Goal: Task Accomplishment & Management: Complete application form

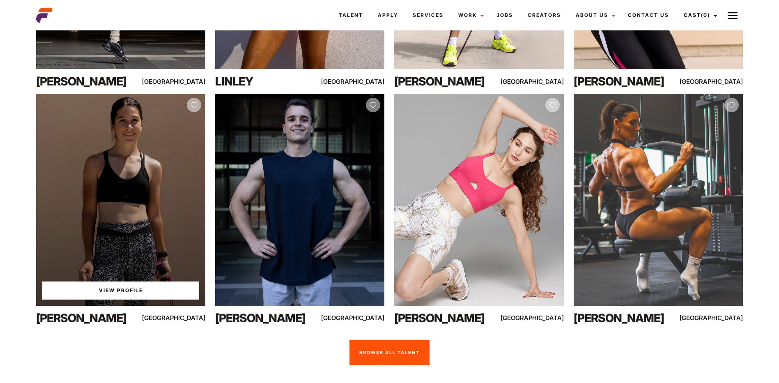
scroll to position [534, 0]
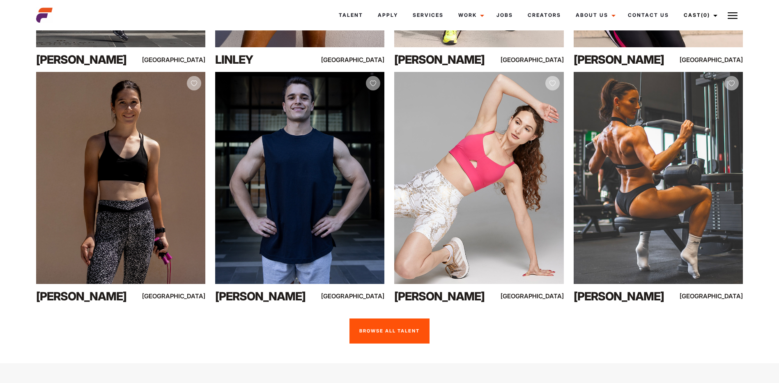
click at [379, 335] on link "Browse all talent" at bounding box center [389, 330] width 80 height 25
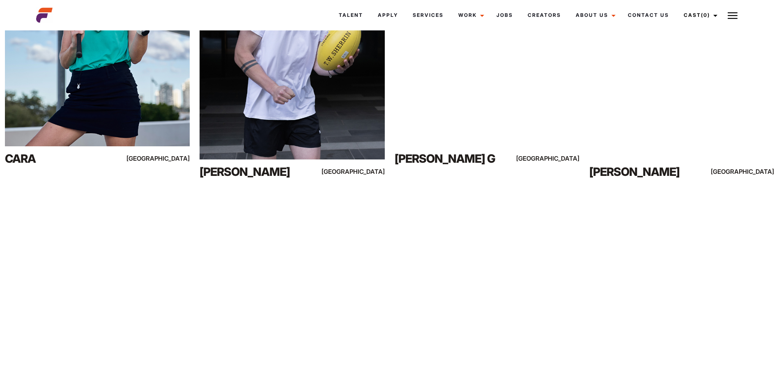
scroll to position [7403, 0]
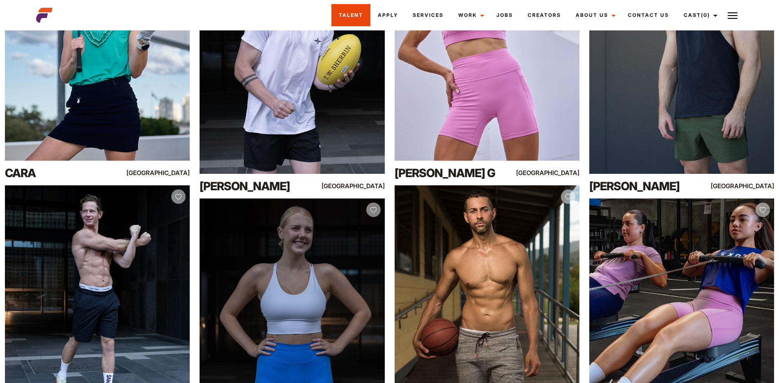
click at [357, 14] on link "Talent" at bounding box center [350, 15] width 39 height 22
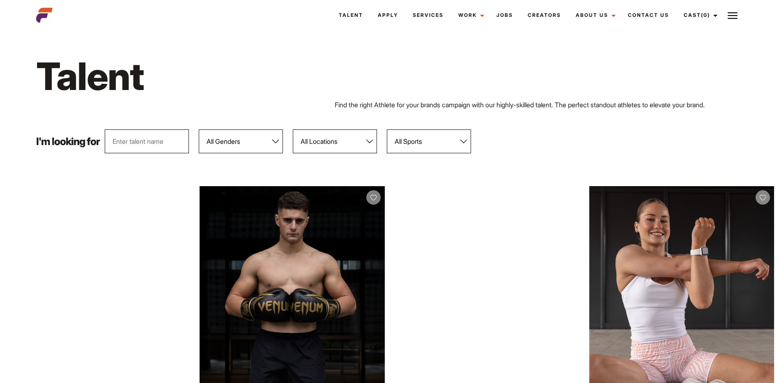
click at [368, 142] on select "All Locations Adelaide Brisbane Darwin Gold Coast Melbourne Perth Sunshine Coas…" at bounding box center [335, 141] width 84 height 24
select select "120"
click at [293, 129] on select "All Locations Adelaide Brisbane Darwin Gold Coast Melbourne Perth Sunshine Coas…" at bounding box center [335, 141] width 84 height 24
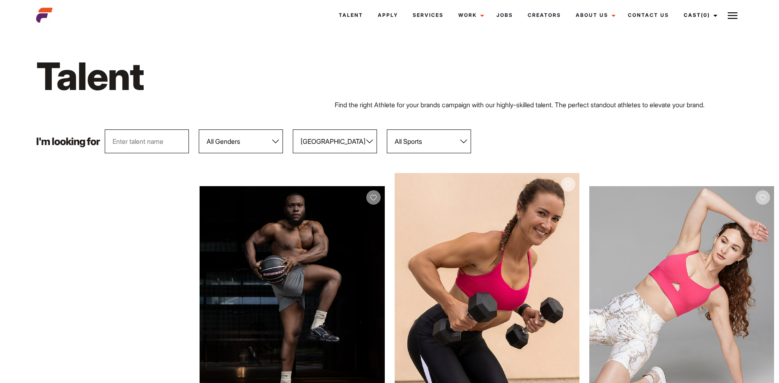
click at [275, 142] on select "All Genders Female Male" at bounding box center [241, 141] width 84 height 24
select select "104"
click at [199, 129] on select "All Genders Female Male" at bounding box center [241, 141] width 84 height 24
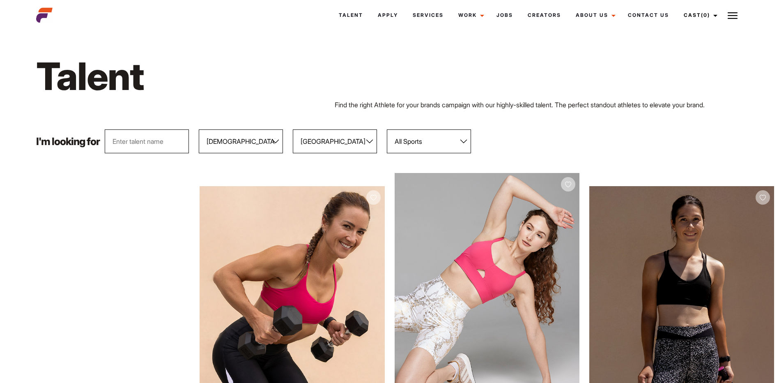
click at [468, 140] on select "All Sports 100 Meter Butterfly Acrobatics Aerial awareness Aerobics AFL Aflw Am…" at bounding box center [429, 141] width 84 height 24
click at [387, 129] on select "All Sports 100 Meter Butterfly Acrobatics Aerial awareness Aerobics AFL Aflw Am…" at bounding box center [429, 141] width 84 height 24
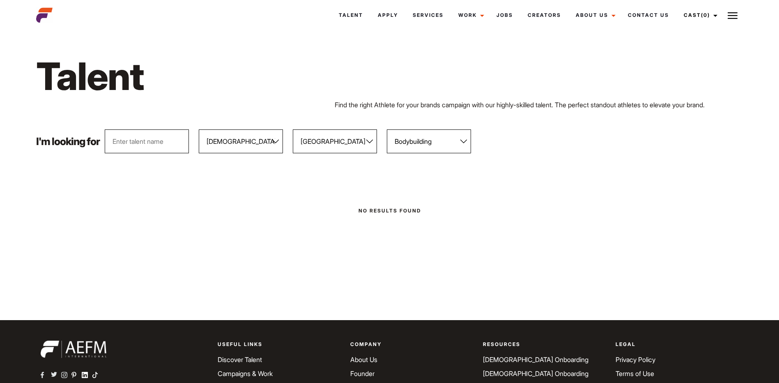
click at [462, 142] on select "All Sports 100 Meter Butterfly Acrobatics Aerial awareness Aerobics AFL Aflw Am…" at bounding box center [429, 141] width 84 height 24
select select "96"
click at [387, 129] on select "All Sports 100 Meter Butterfly Acrobatics Aerial awareness Aerobics AFL Aflw Am…" at bounding box center [429, 141] width 84 height 24
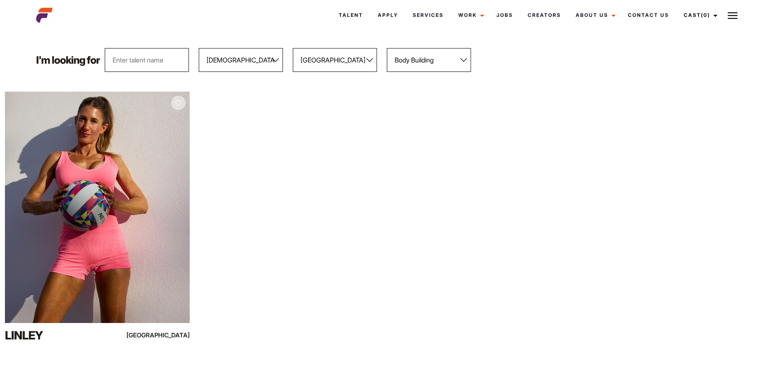
scroll to position [82, 0]
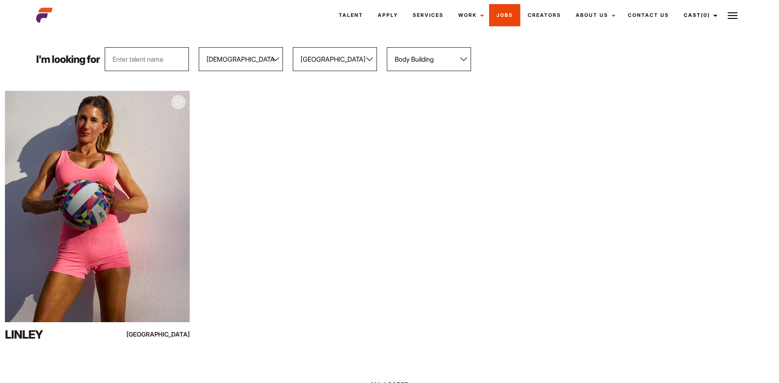
click at [505, 14] on link "Jobs" at bounding box center [504, 15] width 31 height 22
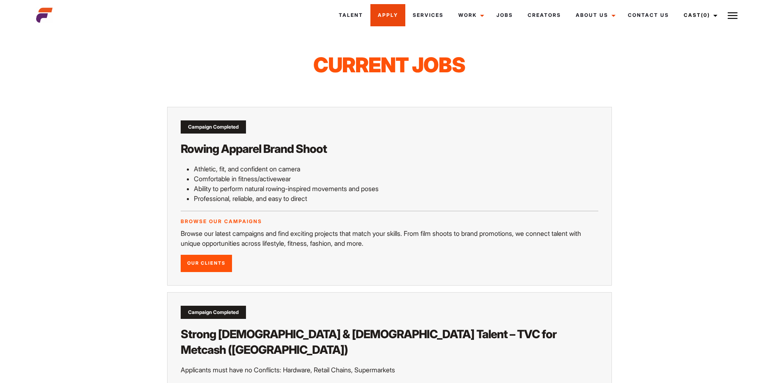
click at [390, 13] on link "Apply" at bounding box center [387, 15] width 35 height 22
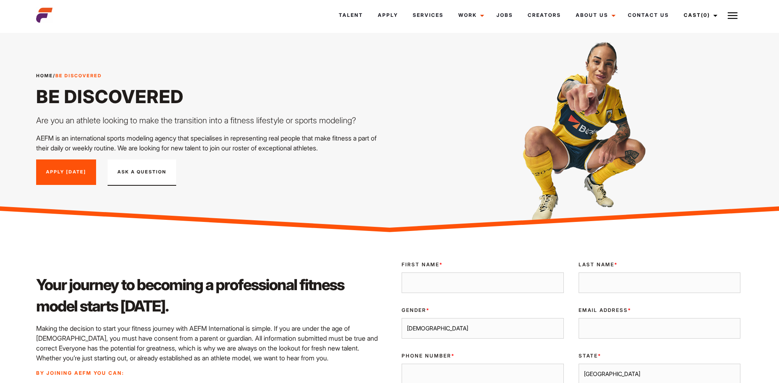
click at [122, 171] on button "Ask A Question" at bounding box center [142, 172] width 69 height 26
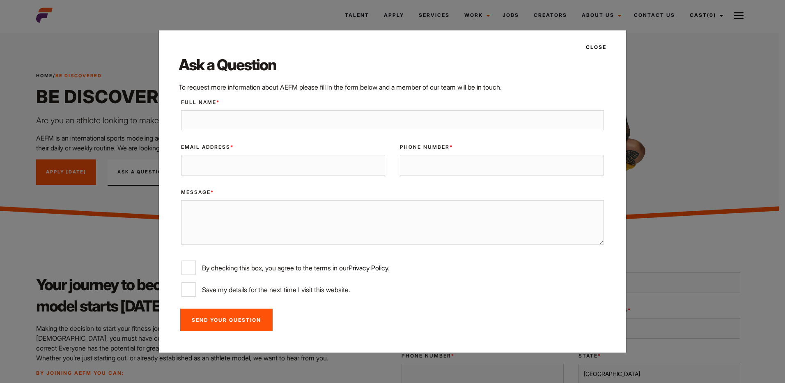
click at [595, 46] on button "Close" at bounding box center [593, 47] width 25 height 14
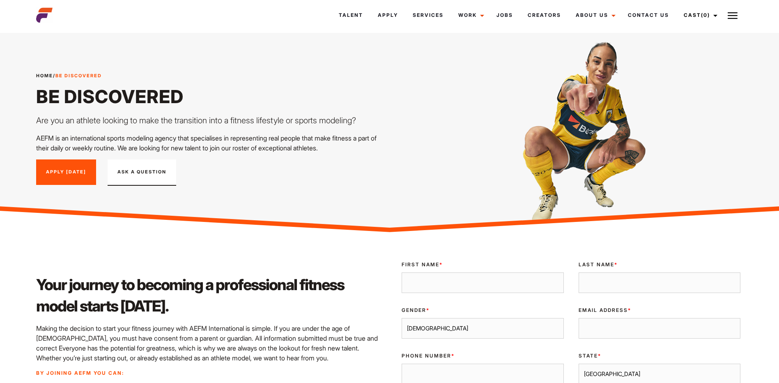
click at [59, 164] on link "Apply [DATE]" at bounding box center [66, 171] width 60 height 25
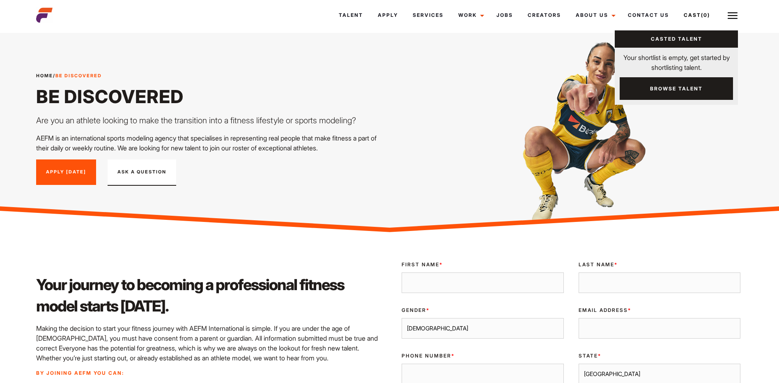
click at [654, 86] on link "Browse Talent" at bounding box center [676, 88] width 113 height 23
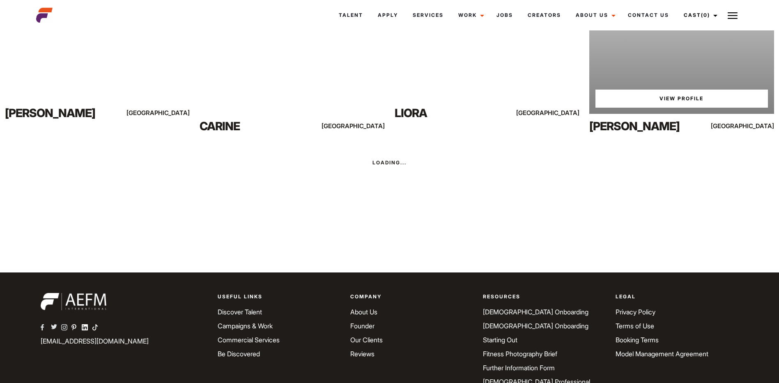
scroll to position [1640, 0]
